Goal: Task Accomplishment & Management: Manage account settings

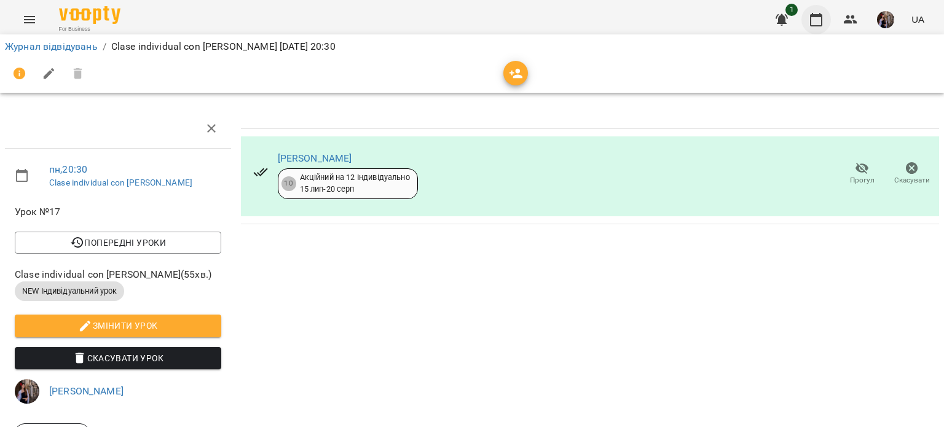
click at [824, 17] on button "button" at bounding box center [815, 19] width 29 height 29
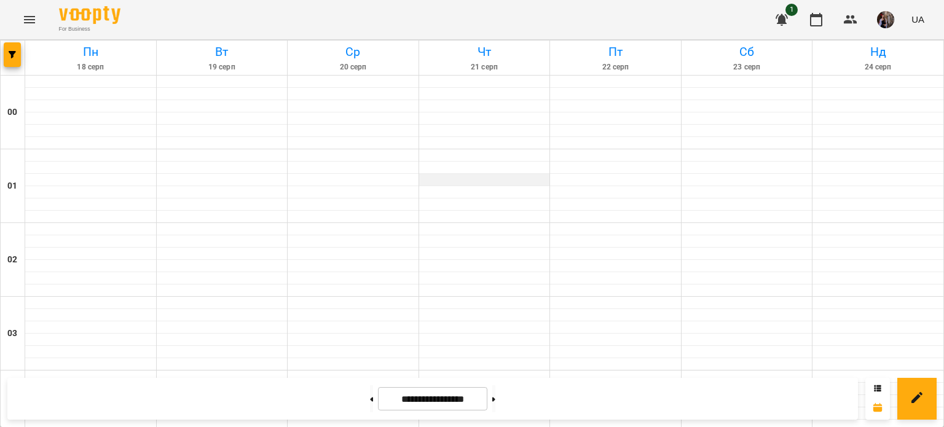
scroll to position [877, 0]
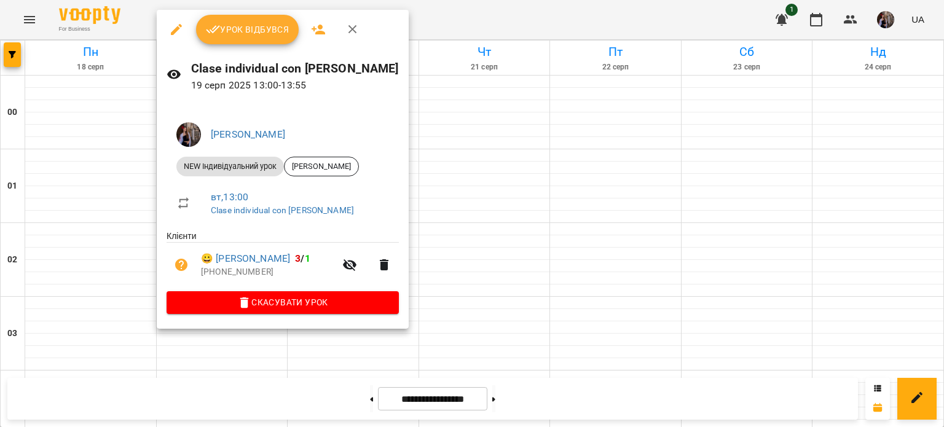
click at [273, 40] on button "Урок відбувся" at bounding box center [247, 29] width 103 height 29
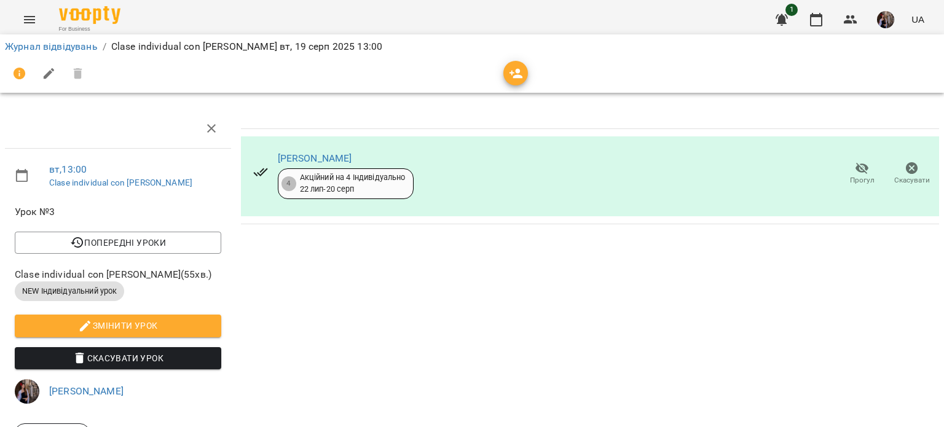
click at [510, 77] on icon "button" at bounding box center [516, 73] width 15 height 15
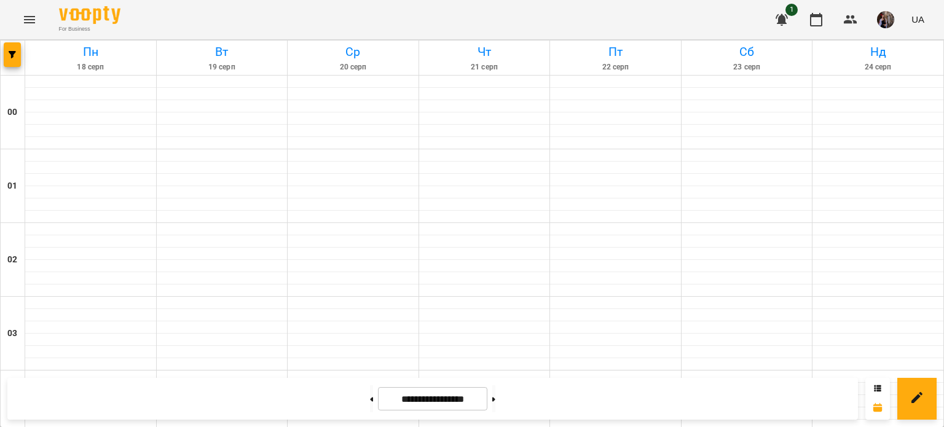
scroll to position [975, 0]
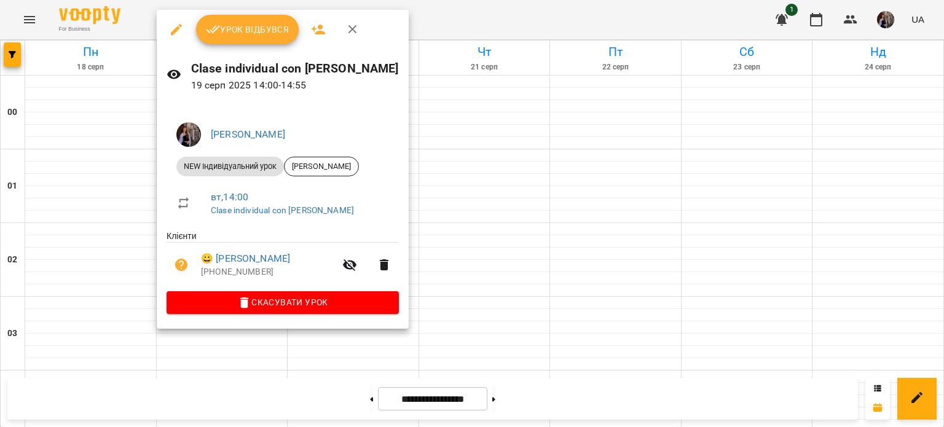
click at [249, 37] on button "Урок відбувся" at bounding box center [247, 29] width 103 height 29
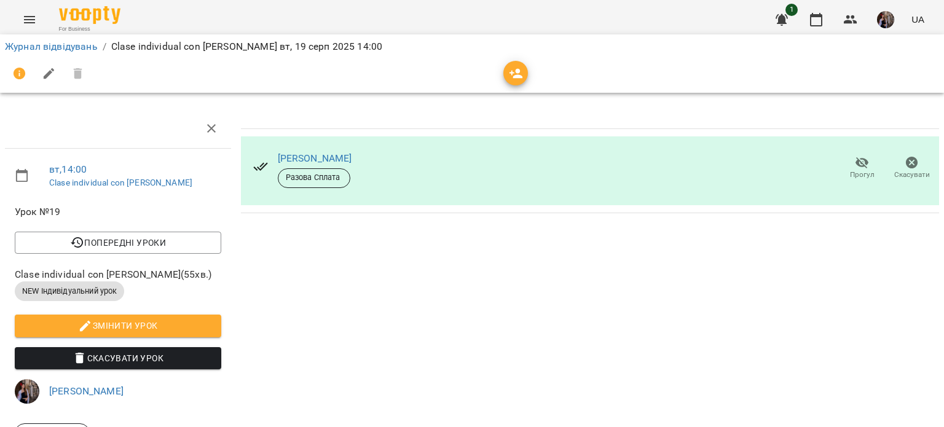
click at [507, 71] on span "button" at bounding box center [515, 73] width 25 height 15
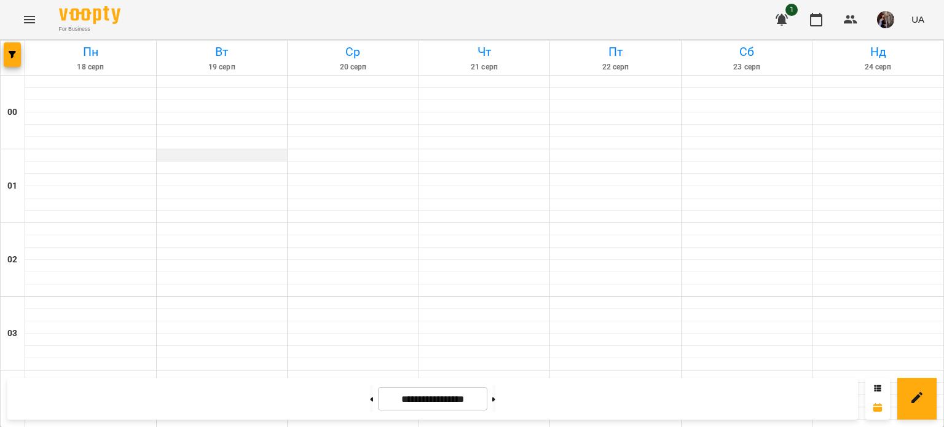
scroll to position [1089, 0]
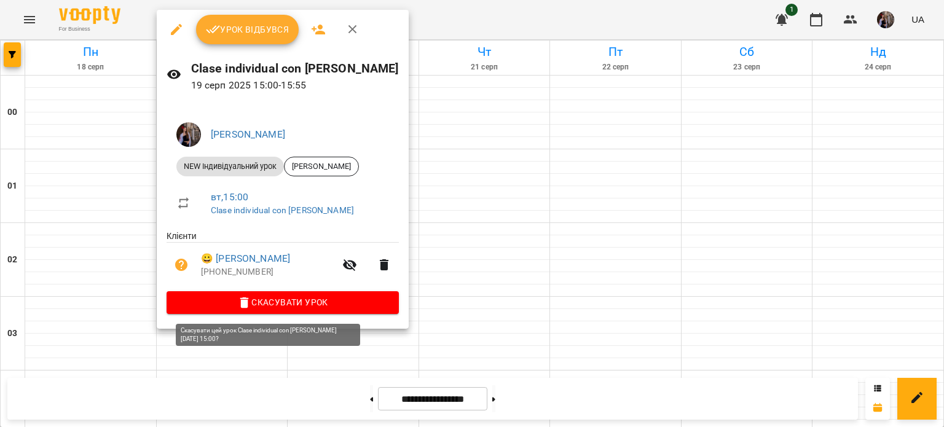
click at [275, 302] on span "Скасувати Урок" at bounding box center [282, 302] width 213 height 15
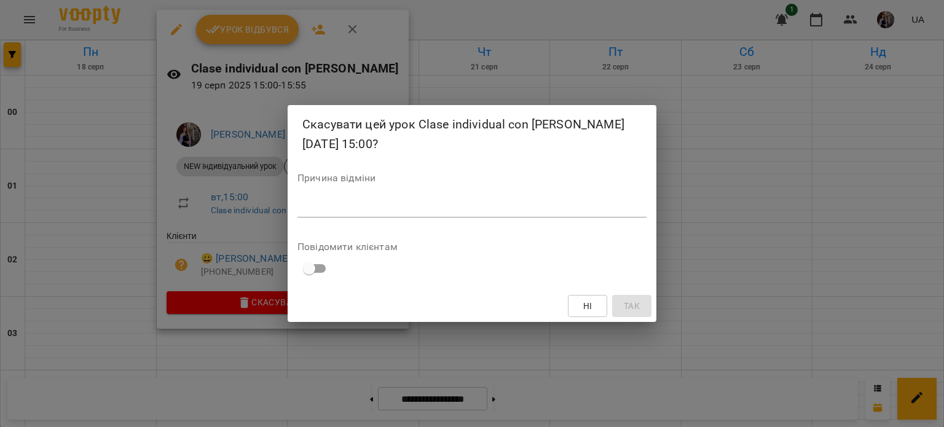
click at [439, 213] on div "*" at bounding box center [471, 208] width 349 height 20
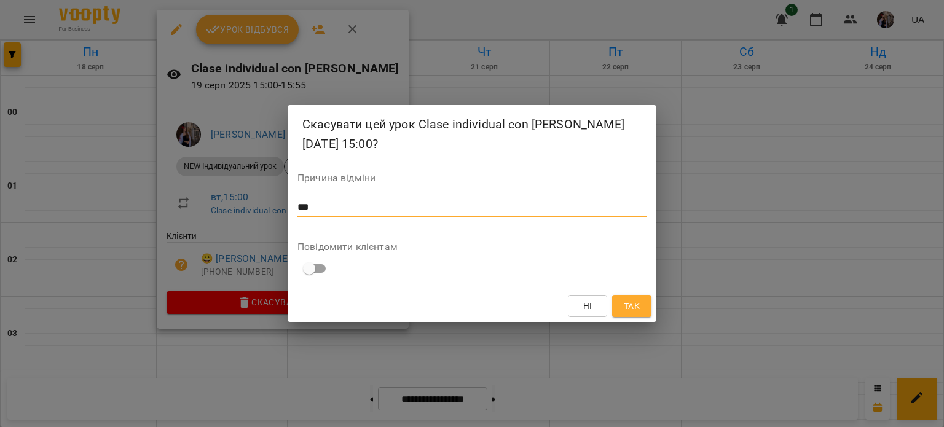
type textarea "***"
click at [642, 305] on button "Так" at bounding box center [631, 306] width 39 height 22
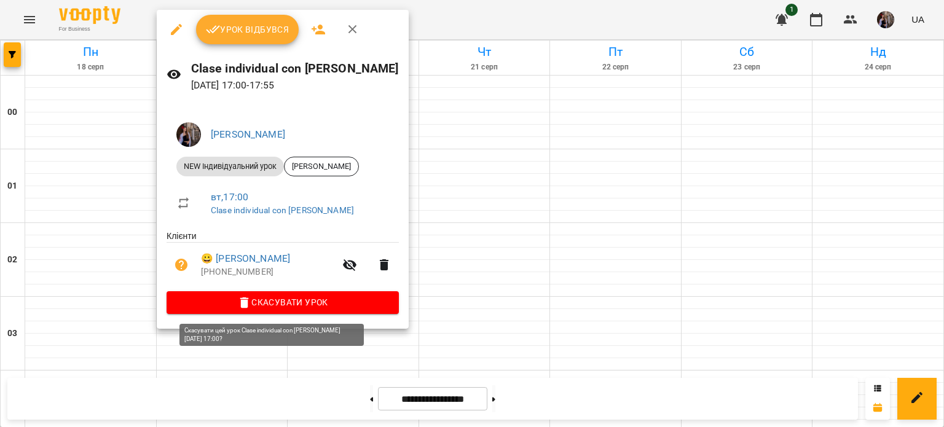
click at [275, 295] on button "Скасувати Урок" at bounding box center [282, 302] width 232 height 22
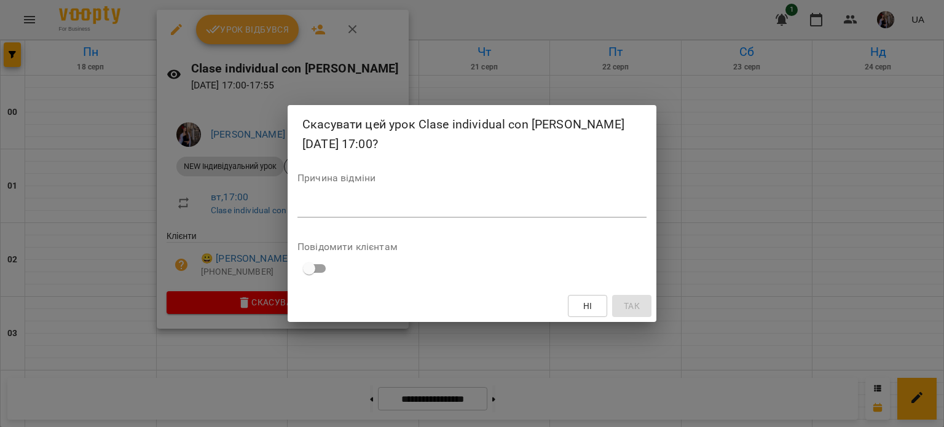
click at [330, 208] on textarea at bounding box center [471, 207] width 349 height 12
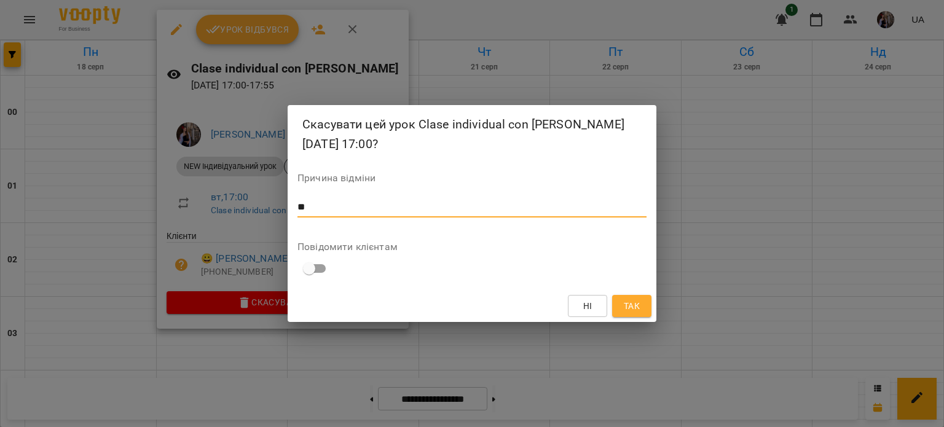
type textarea "**"
click at [616, 307] on button "Так" at bounding box center [631, 306] width 39 height 22
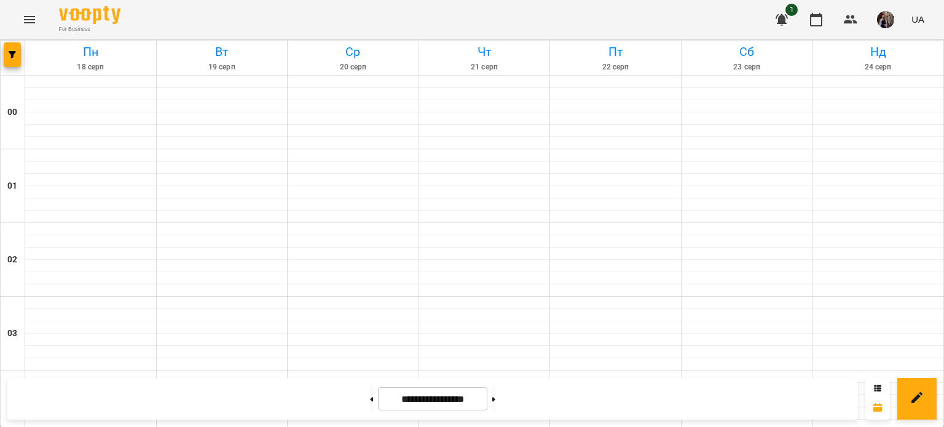
scroll to position [1218, 0]
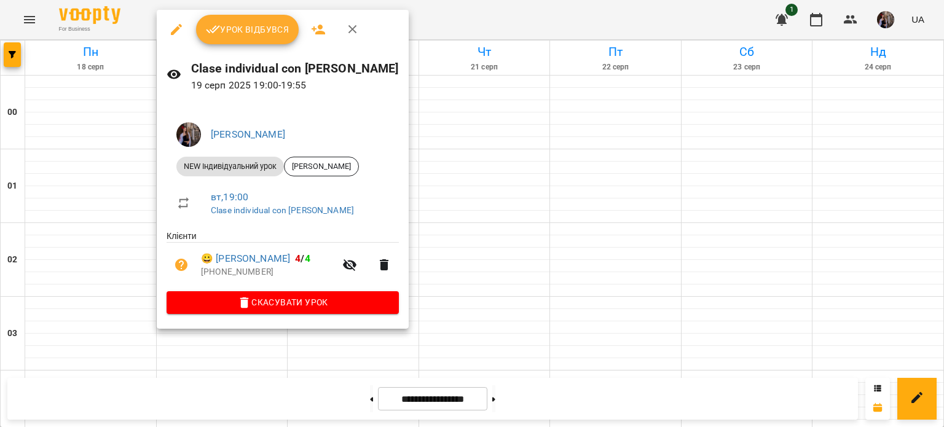
click at [267, 31] on span "Урок відбувся" at bounding box center [248, 29] width 84 height 15
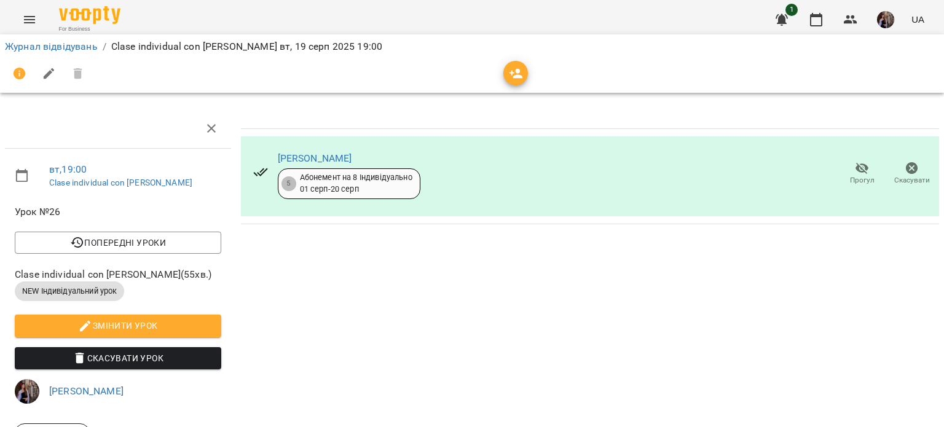
click at [514, 79] on icon "button" at bounding box center [516, 73] width 15 height 15
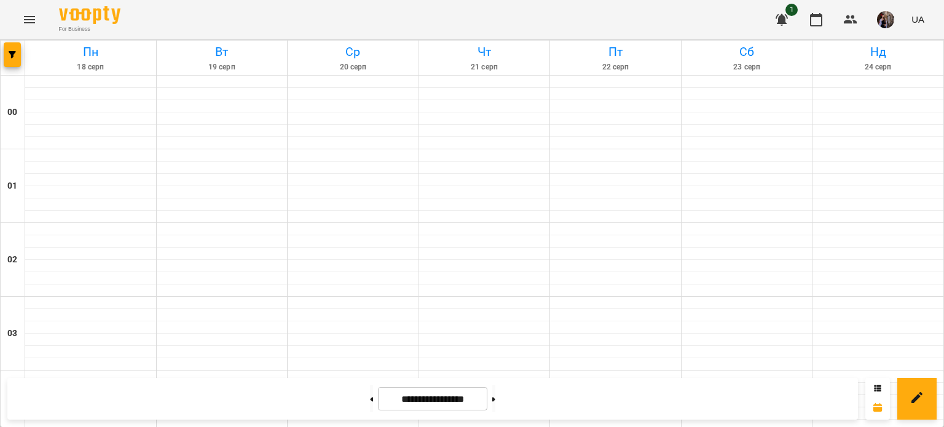
scroll to position [835, 0]
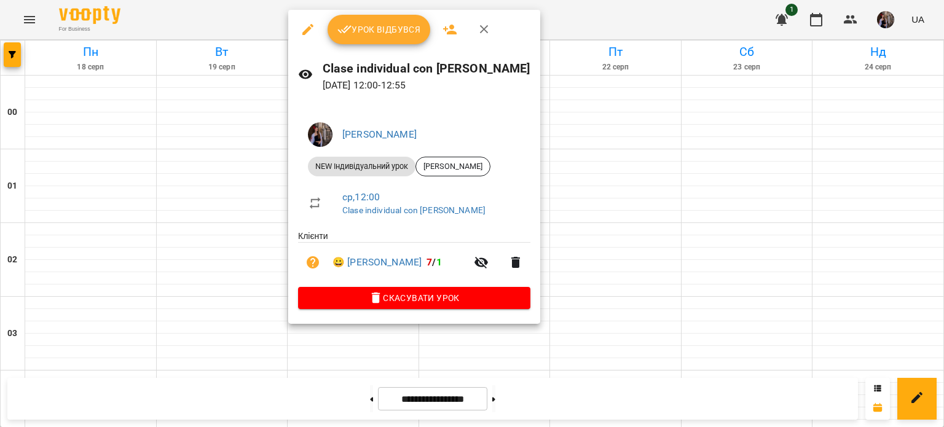
click at [381, 38] on button "Урок відбувся" at bounding box center [378, 29] width 103 height 29
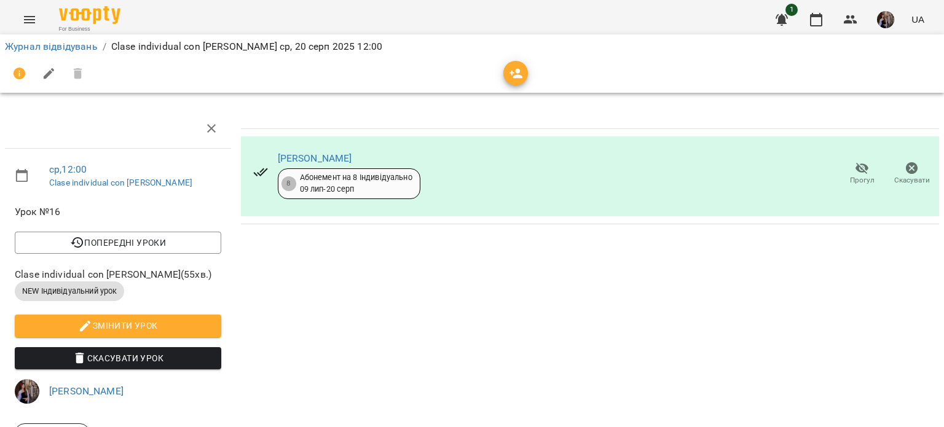
click at [517, 73] on icon "button" at bounding box center [516, 73] width 15 height 15
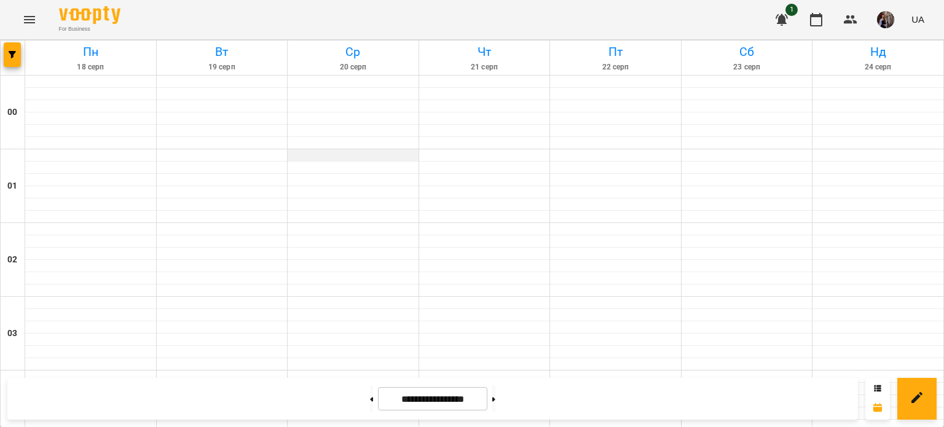
scroll to position [1056, 0]
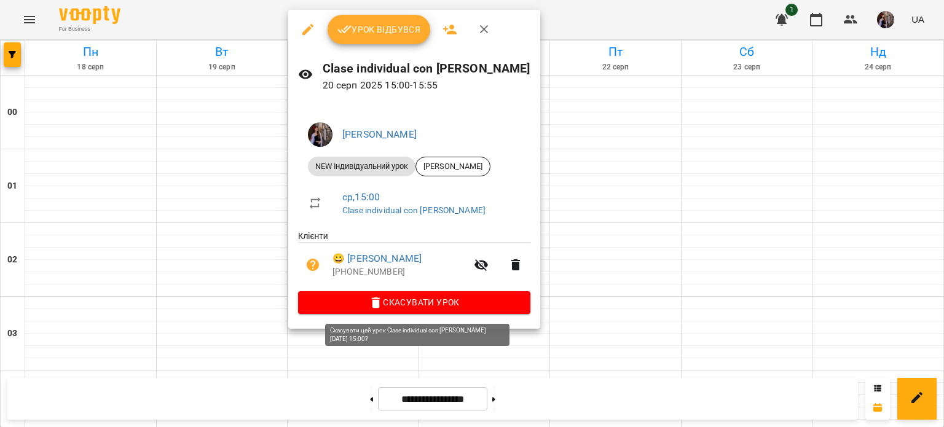
click at [399, 306] on span "Скасувати Урок" at bounding box center [414, 302] width 213 height 15
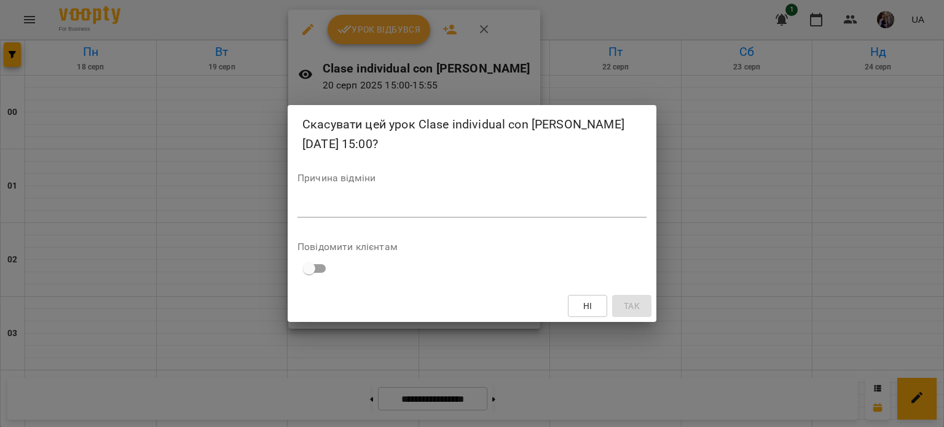
click at [467, 207] on textarea at bounding box center [471, 207] width 349 height 12
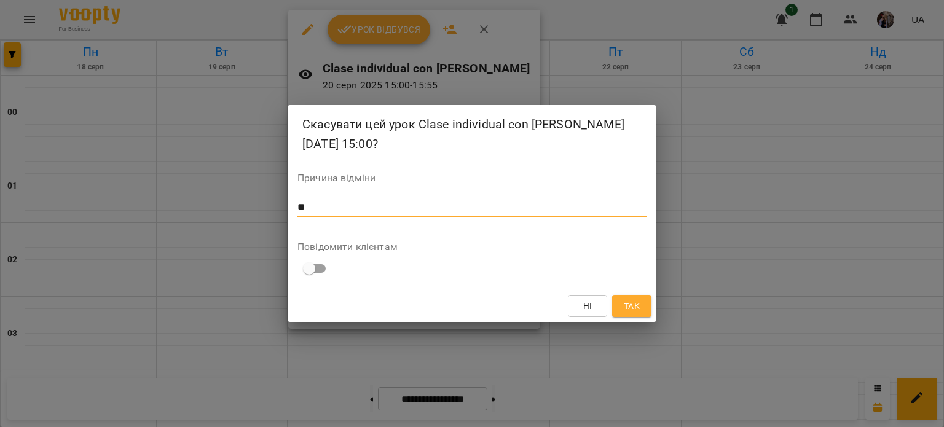
type textarea "**"
click at [641, 303] on button "Так" at bounding box center [631, 306] width 39 height 22
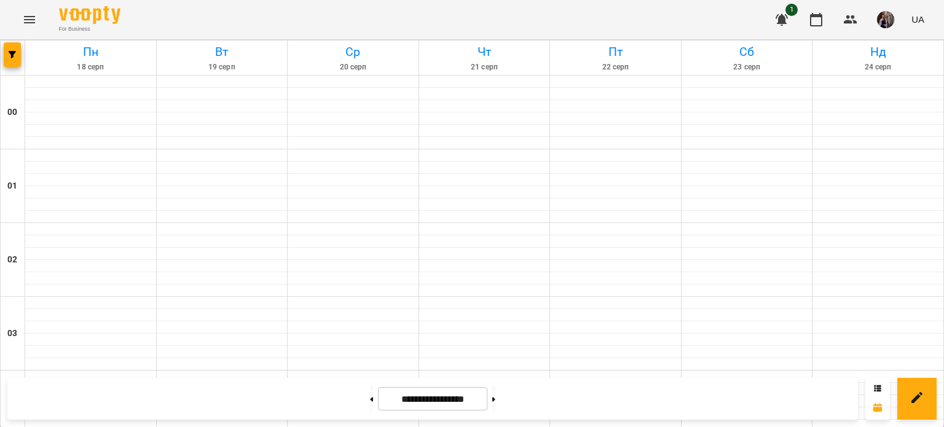
scroll to position [1162, 0]
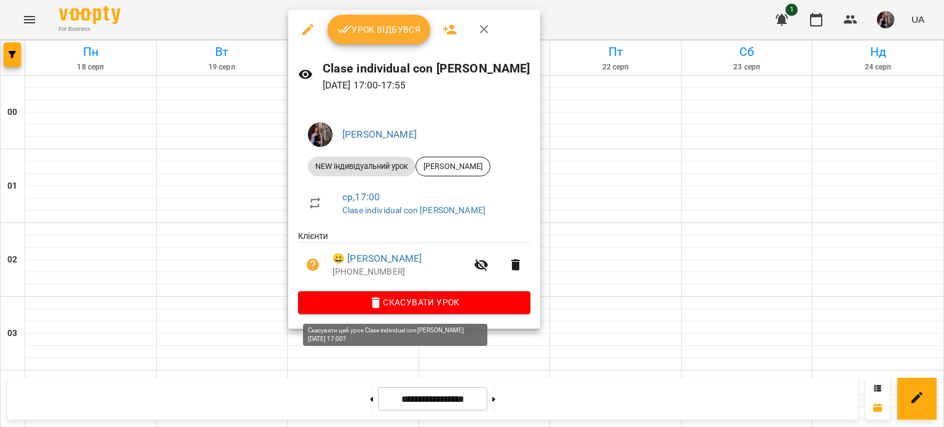
click at [381, 300] on span "Скасувати Урок" at bounding box center [414, 302] width 213 height 15
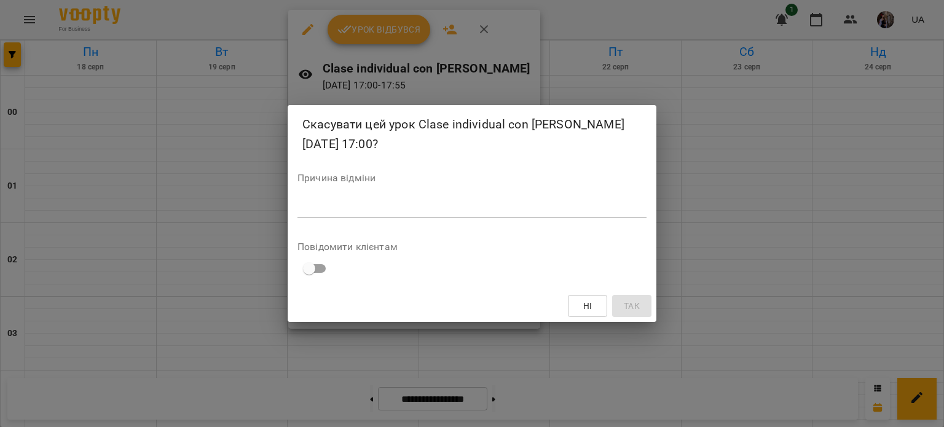
click at [435, 209] on textarea at bounding box center [471, 207] width 349 height 12
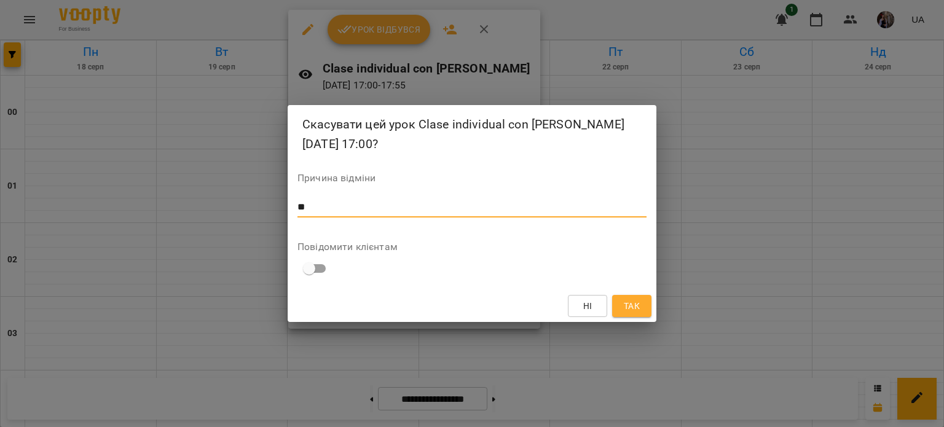
type textarea "**"
click at [643, 299] on button "Так" at bounding box center [631, 306] width 39 height 22
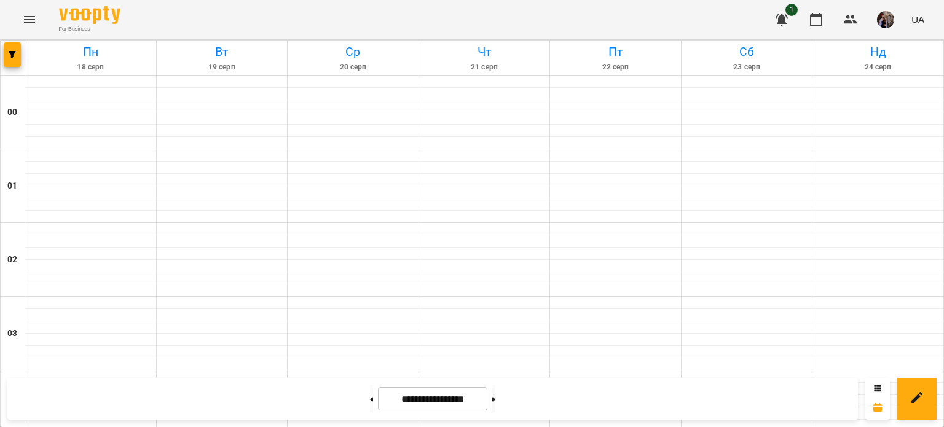
scroll to position [1383, 0]
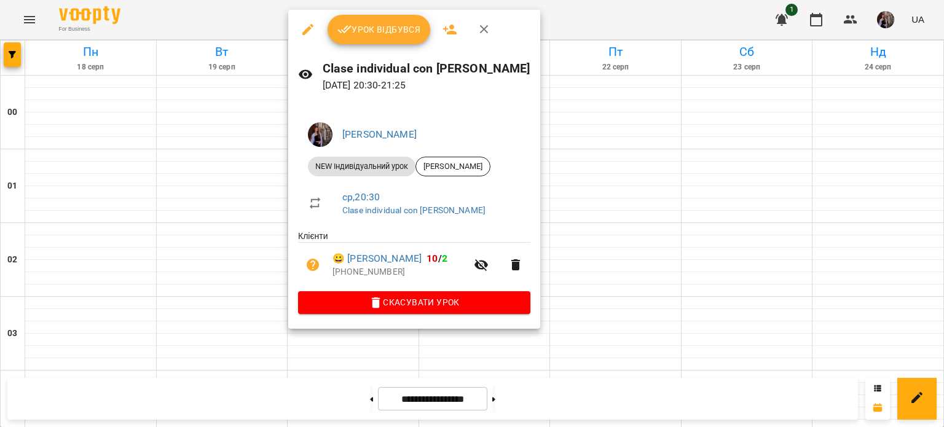
click at [399, 33] on span "Урок відбувся" at bounding box center [379, 29] width 84 height 15
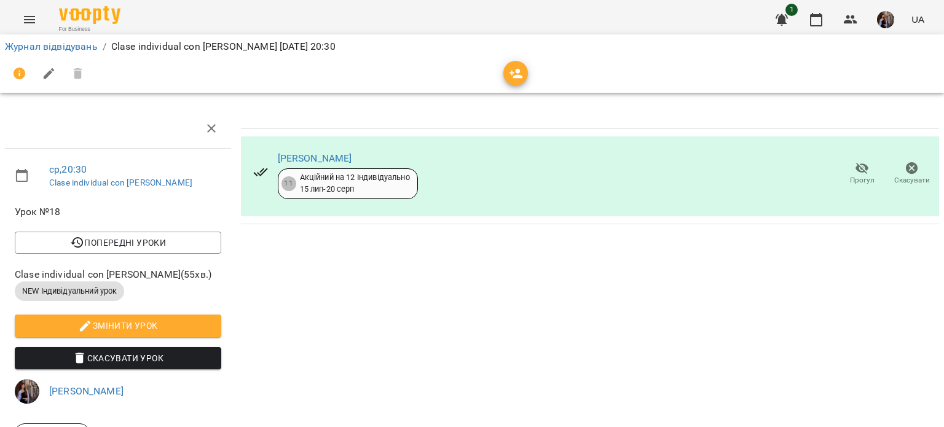
click at [510, 80] on button "button" at bounding box center [515, 73] width 25 height 25
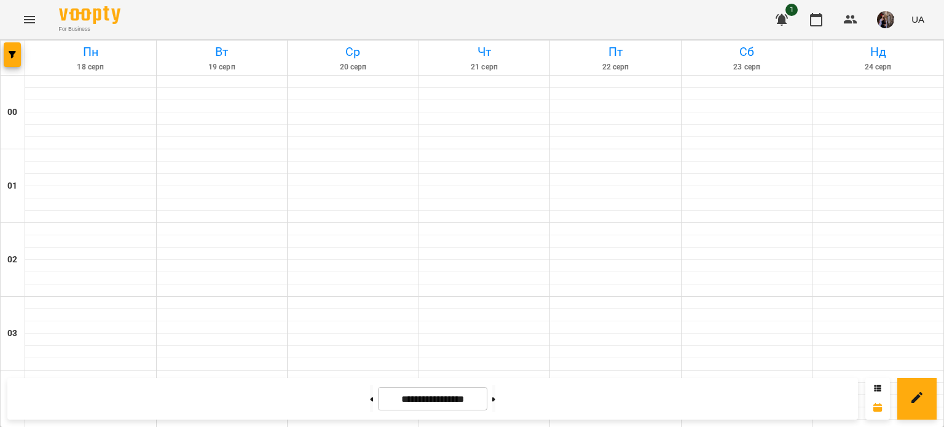
scroll to position [686, 0]
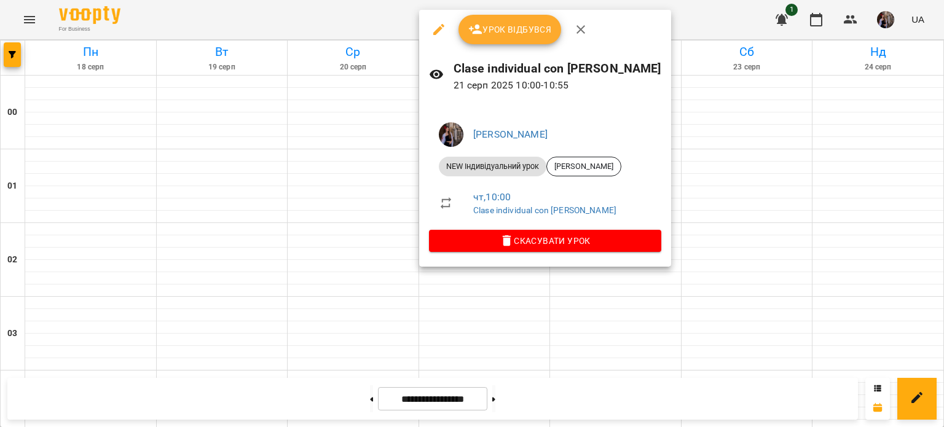
click at [421, 139] on div "[PERSON_NAME] NEW Індивідуальний урок [PERSON_NAME] чт , 10:00 Clase individual…" at bounding box center [545, 185] width 252 height 164
click at [383, 166] on div at bounding box center [472, 213] width 944 height 427
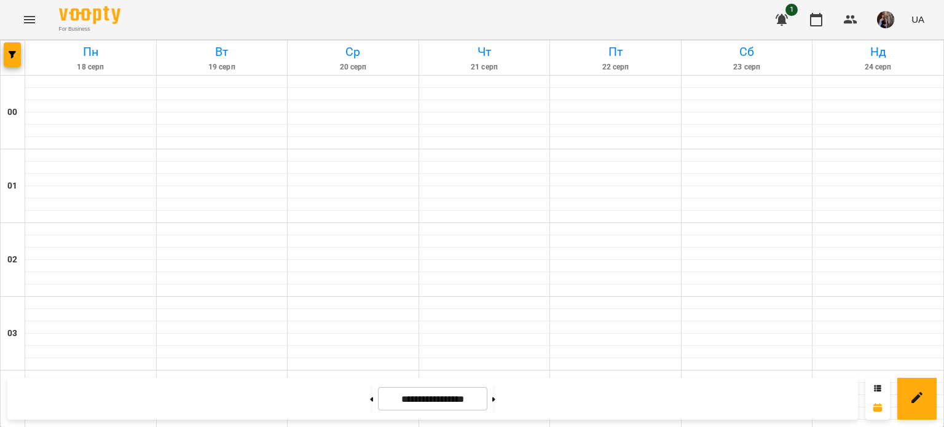
click at [882, 26] on img "button" at bounding box center [885, 19] width 17 height 17
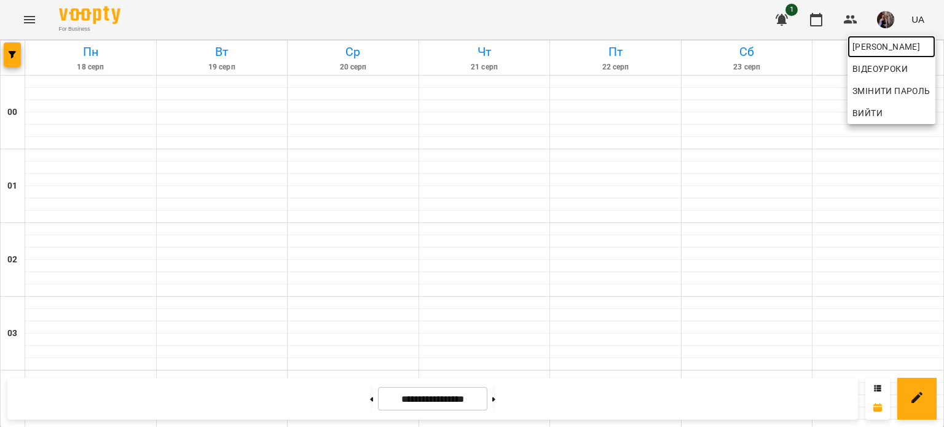
click at [870, 45] on span "[PERSON_NAME]" at bounding box center [891, 46] width 78 height 15
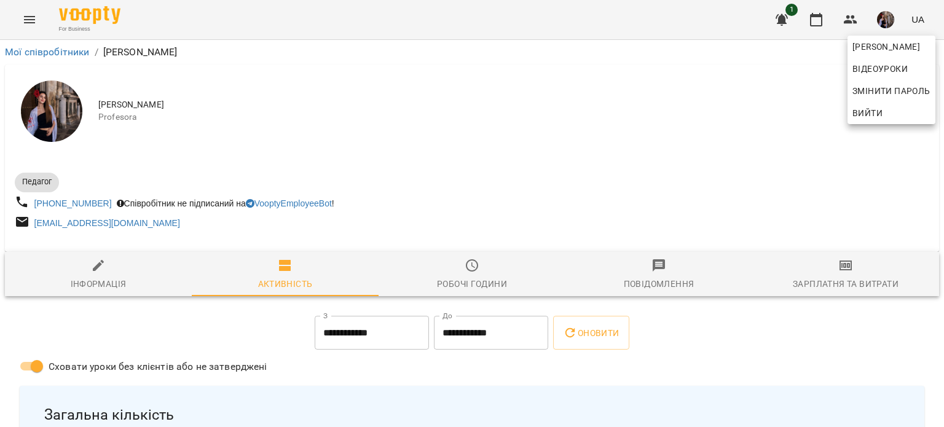
click at [646, 117] on div at bounding box center [472, 213] width 944 height 427
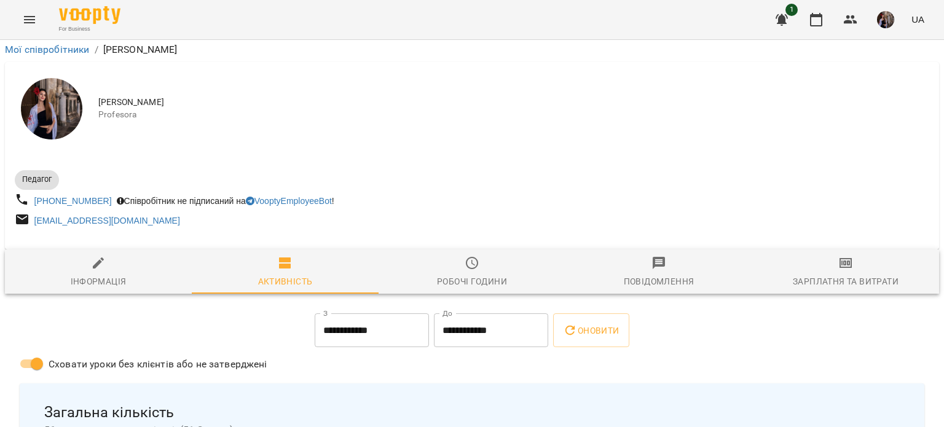
scroll to position [364, 0]
